Goal: Information Seeking & Learning: Learn about a topic

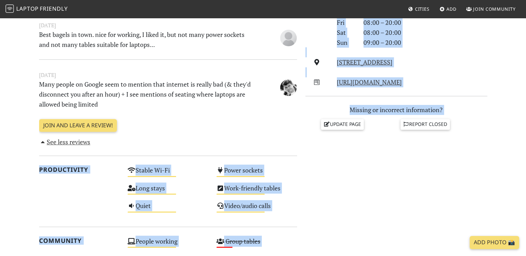
click at [342, 203] on div "Do you like working from here? Mon 08:00 – 20:00 Tue 08:00 – 20:00 Wed 08:00 – …" at bounding box center [396, 179] width 190 height 504
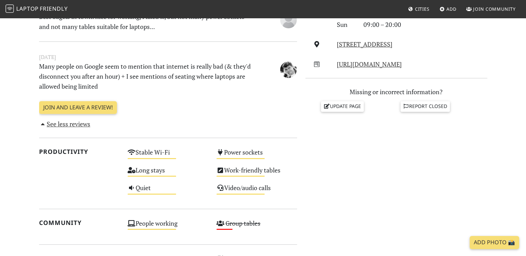
scroll to position [276, 0]
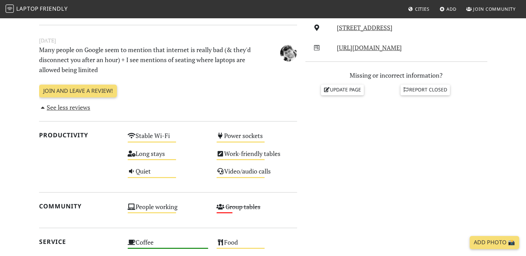
drag, startPoint x: 343, startPoint y: 156, endPoint x: 343, endPoint y: 162, distance: 5.9
click at [343, 162] on div "Do you like working from here? Mon 08:00 – 20:00 Tue 08:00 – 20:00 Wed 08:00 – …" at bounding box center [396, 145] width 190 height 504
click at [337, 151] on div "Do you like working from here? Mon 08:00 – 20:00 Tue 08:00 – 20:00 Wed 08:00 – …" at bounding box center [396, 145] width 190 height 504
click at [337, 150] on div "Do you like working from here? Mon 08:00 – 20:00 Tue 08:00 – 20:00 Wed 08:00 – …" at bounding box center [396, 145] width 190 height 504
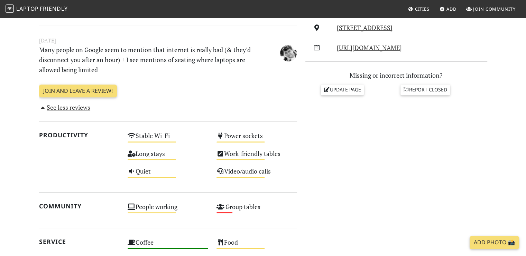
drag, startPoint x: 337, startPoint y: 147, endPoint x: 336, endPoint y: 172, distance: 25.6
click at [336, 172] on div "Do you like working from here? Mon 08:00 – 20:00 Tue 08:00 – 20:00 Wed 08:00 – …" at bounding box center [396, 145] width 190 height 504
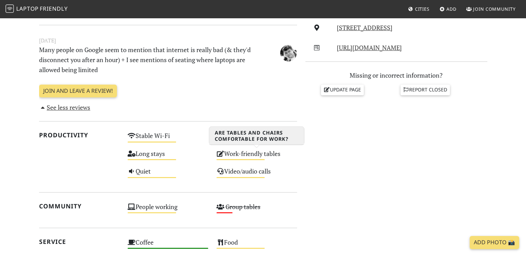
click at [295, 149] on div "Work-friendly tables Medium" at bounding box center [256, 157] width 89 height 18
